Goal: Information Seeking & Learning: Learn about a topic

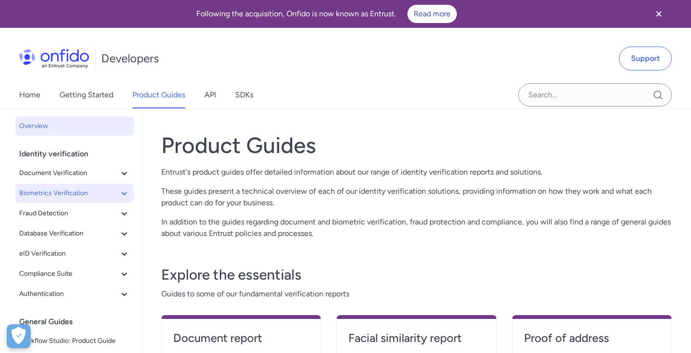
click at [126, 196] on icon at bounding box center [125, 194] width 12 height 12
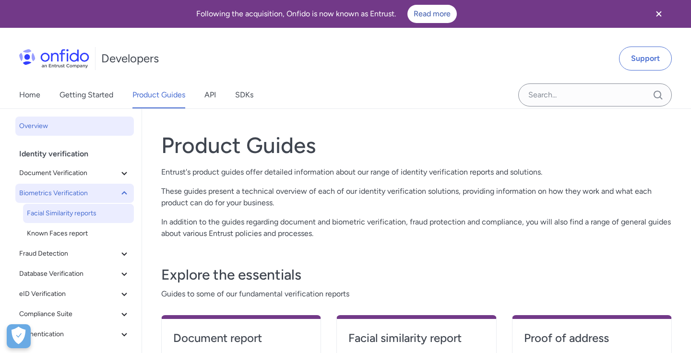
click at [108, 218] on span "Facial Similarity reports" at bounding box center [78, 214] width 103 height 12
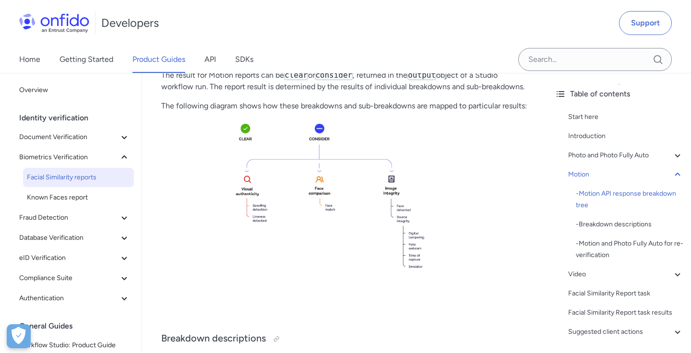
scroll to position [1351, 0]
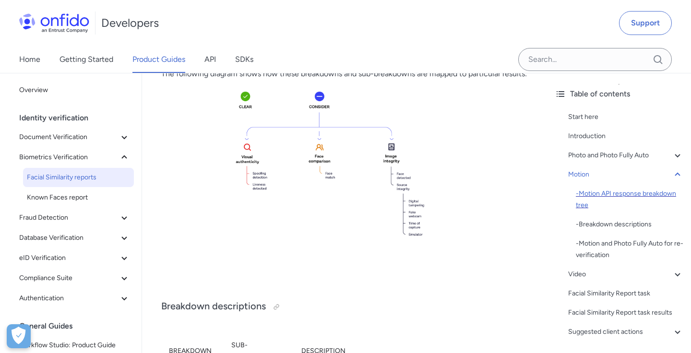
click at [608, 195] on div "- Motion API response breakdown tree" at bounding box center [630, 199] width 108 height 23
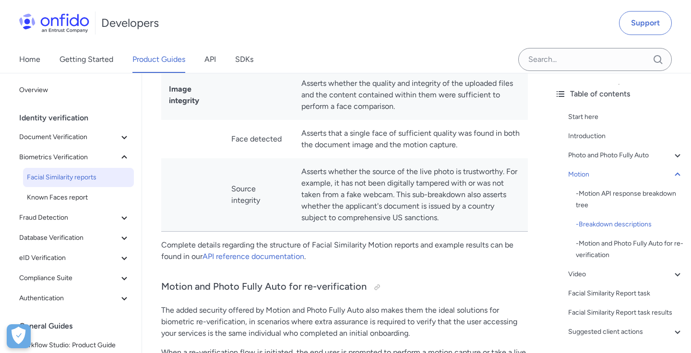
scroll to position [1917, 0]
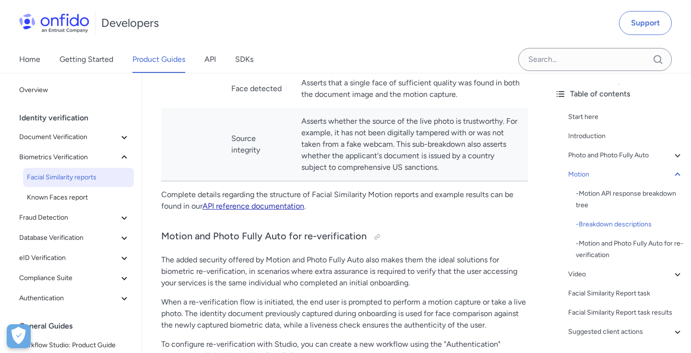
click at [258, 211] on link "API reference documentation" at bounding box center [254, 206] width 102 height 9
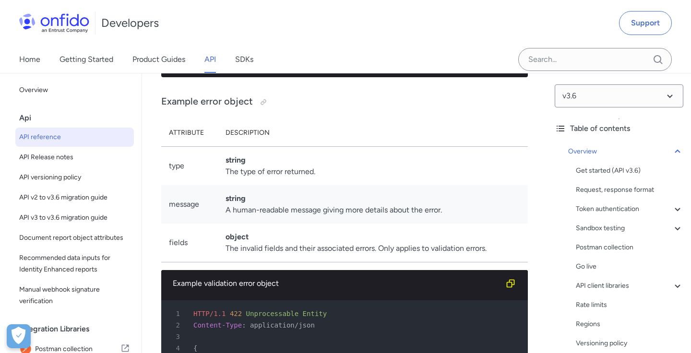
scroll to position [9790, 0]
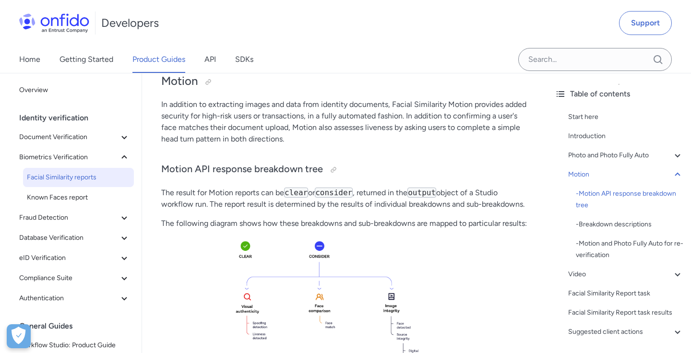
scroll to position [1197, 0]
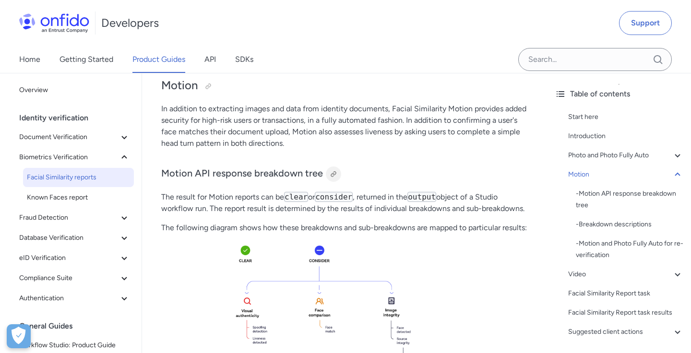
click at [334, 178] on div at bounding box center [334, 174] width 8 height 8
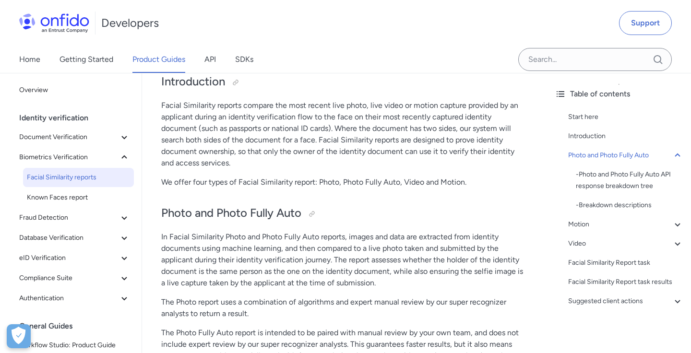
scroll to position [122, 0]
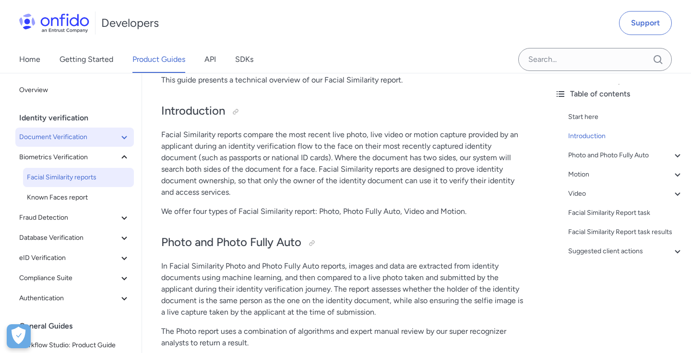
click at [129, 139] on icon at bounding box center [125, 138] width 12 height 12
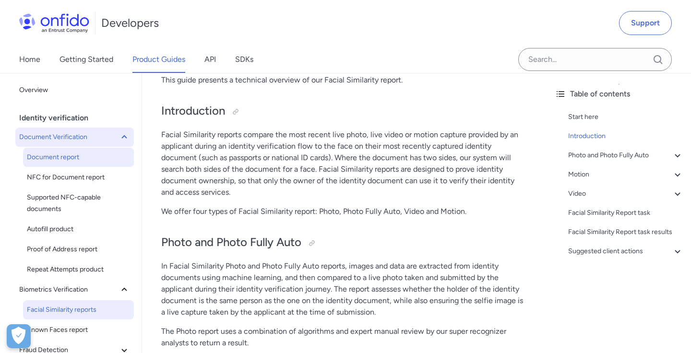
click at [93, 163] on span "Document report" at bounding box center [78, 158] width 103 height 12
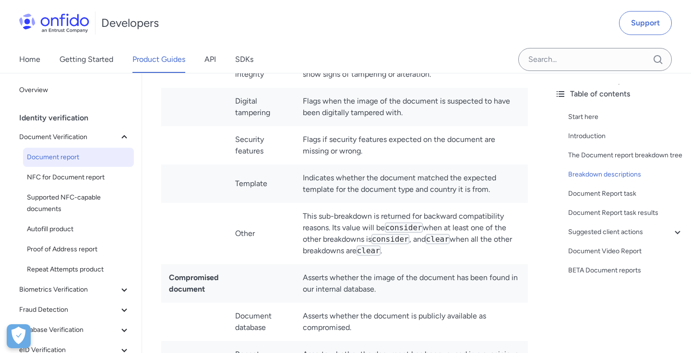
scroll to position [5156, 0]
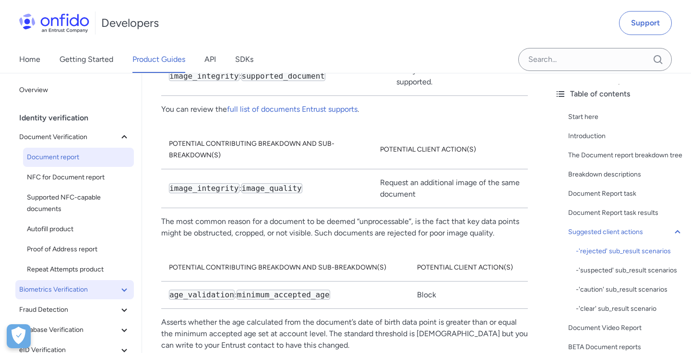
click at [77, 292] on span "Biometrics Verification" at bounding box center [68, 290] width 99 height 12
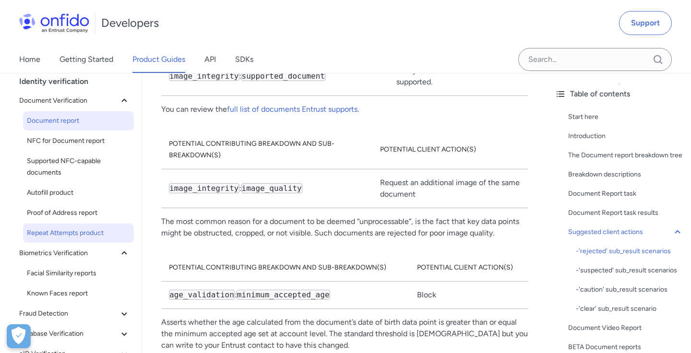
scroll to position [40, 0]
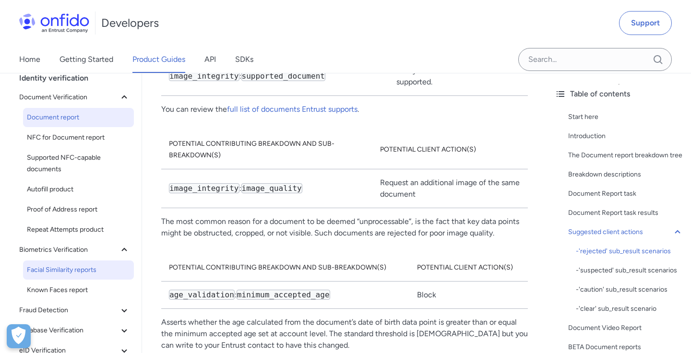
click at [82, 273] on span "Facial Similarity reports" at bounding box center [78, 270] width 103 height 12
